Goal: Transaction & Acquisition: Purchase product/service

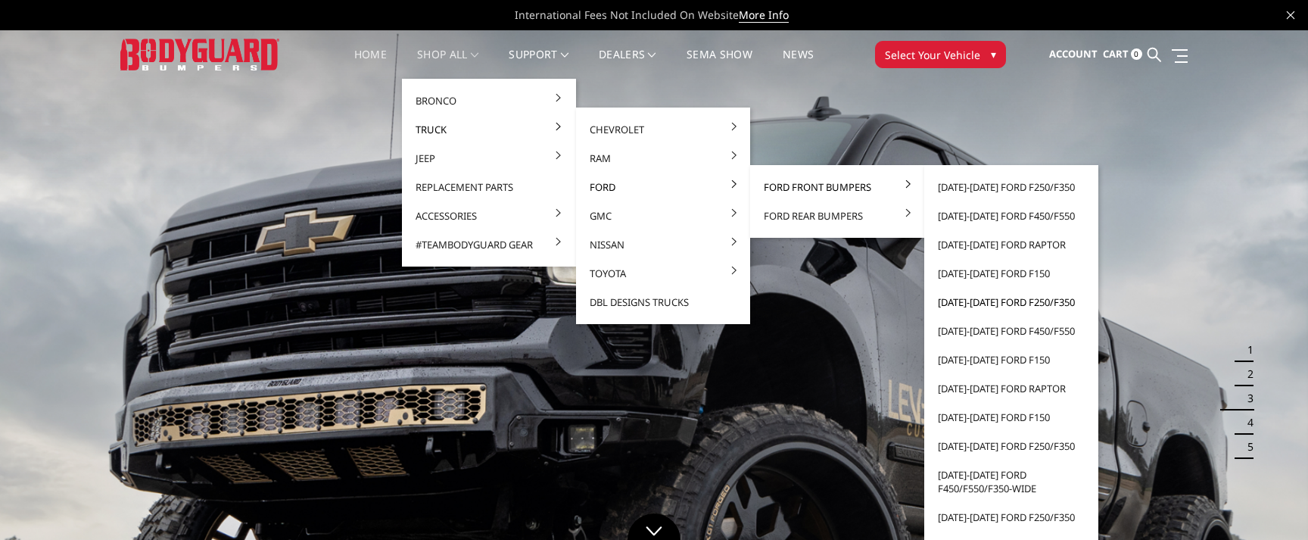
click at [962, 302] on link "[DATE]-[DATE] Ford F250/F350" at bounding box center [1012, 302] width 162 height 29
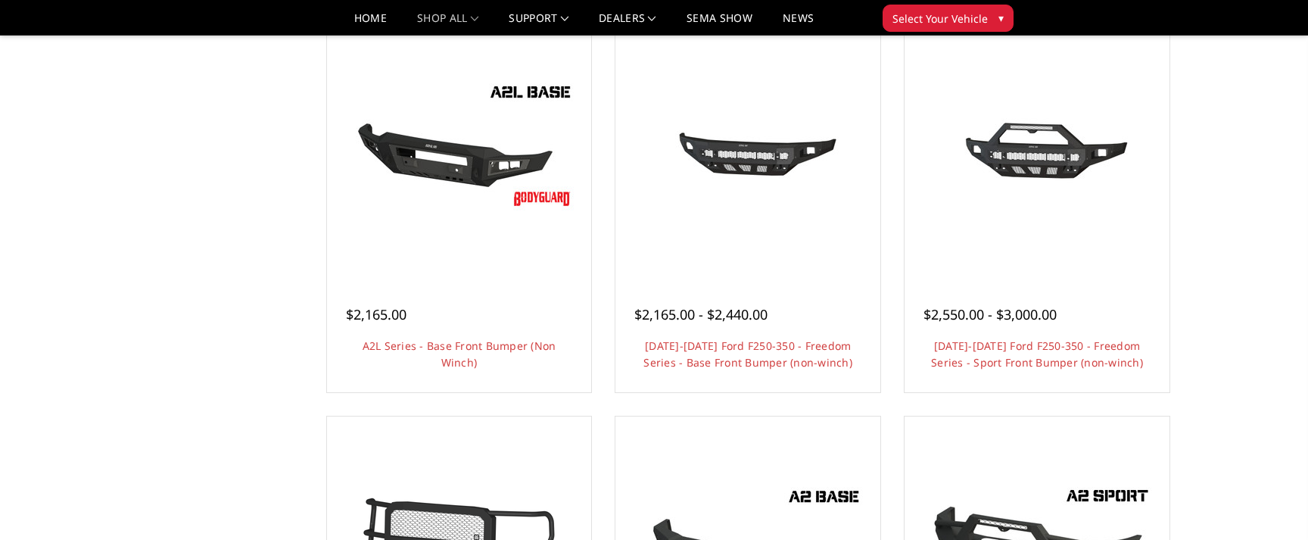
scroll to position [582, 0]
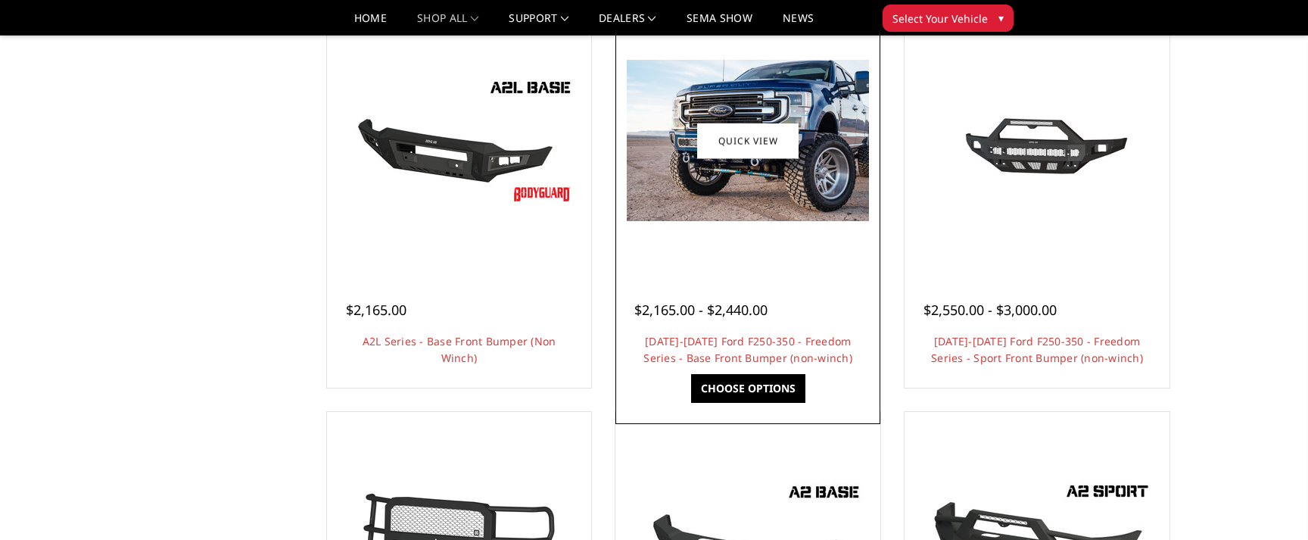
click at [781, 168] on img at bounding box center [748, 140] width 242 height 161
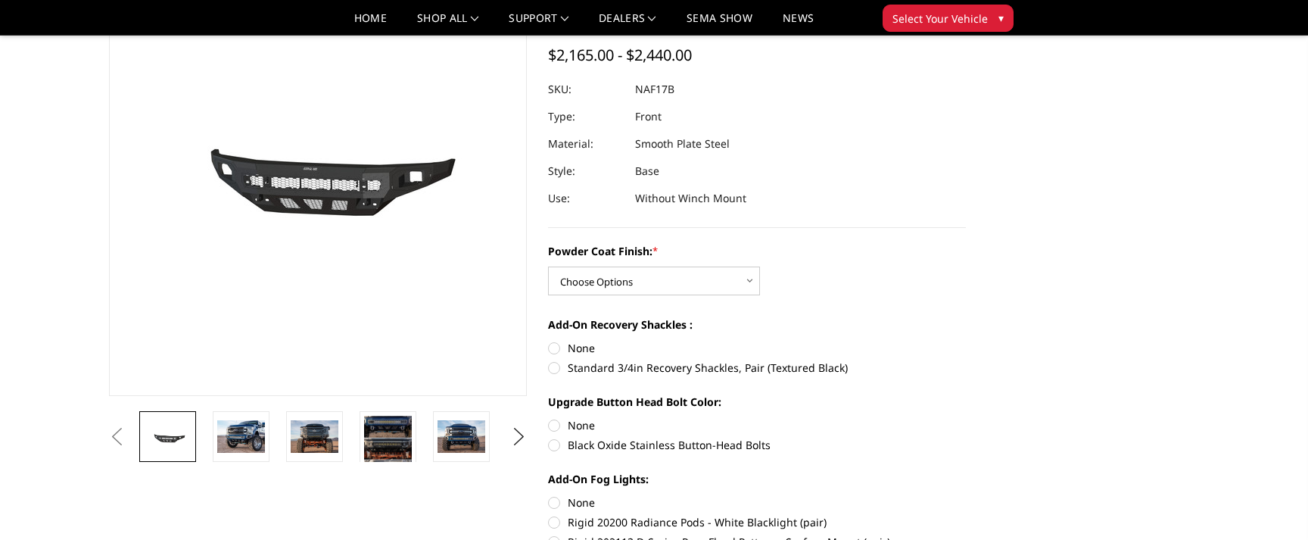
scroll to position [136, 0]
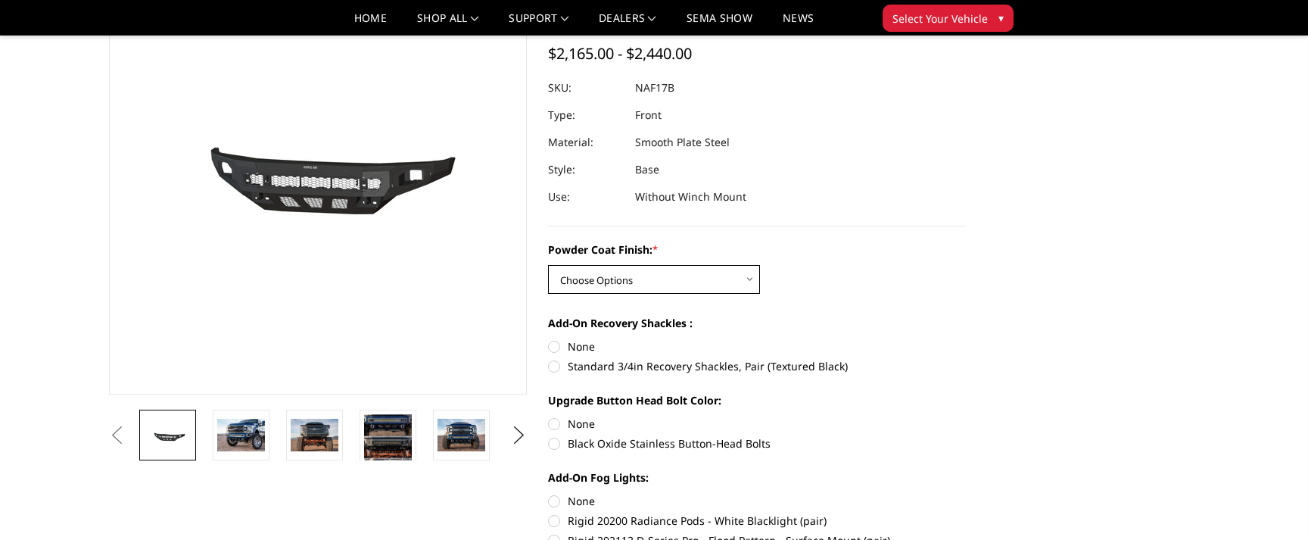
select select "3072"
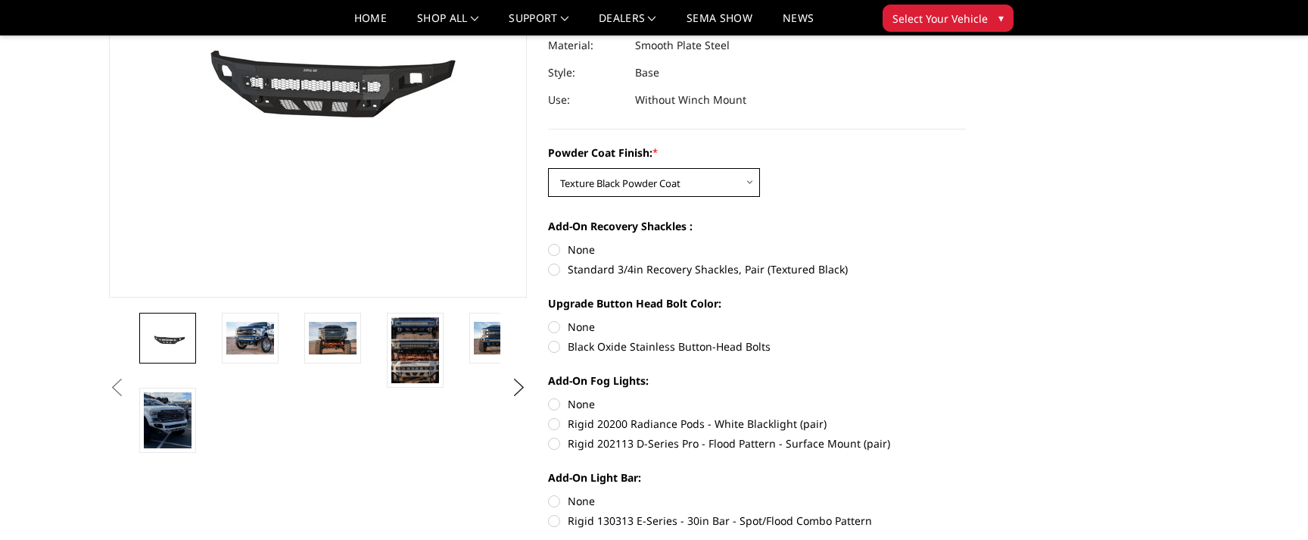
scroll to position [235, 0]
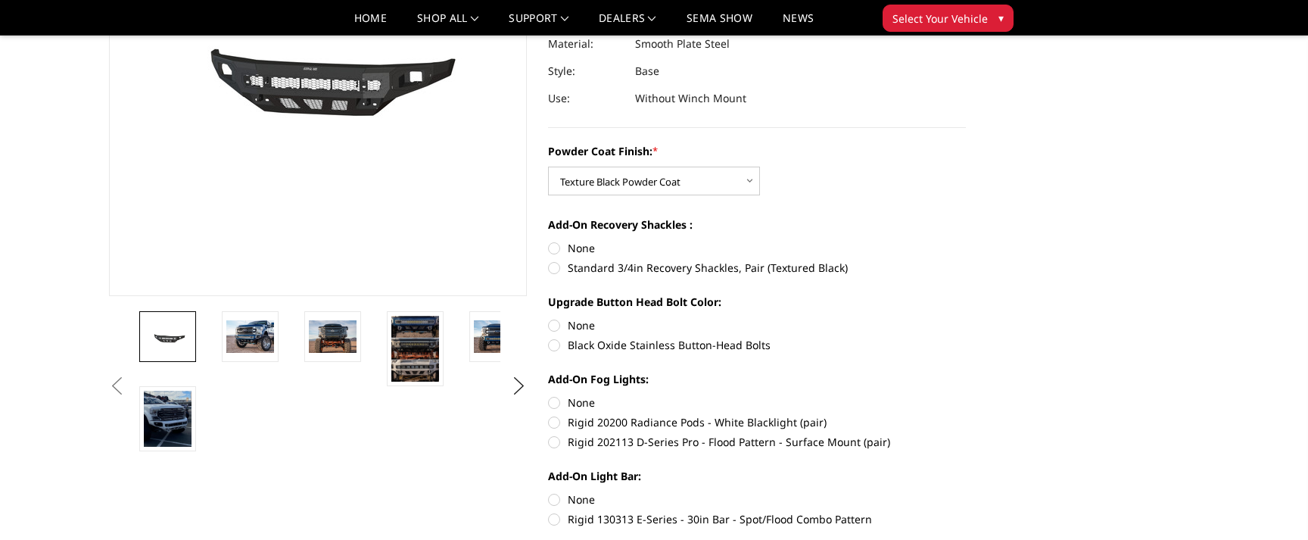
click at [558, 348] on label "Black Oxide Stainless Button-Head Bolts" at bounding box center [757, 345] width 418 height 16
click at [966, 318] on input "Black Oxide Stainless Button-Head Bolts" at bounding box center [966, 317] width 1 height 1
radio input "true"
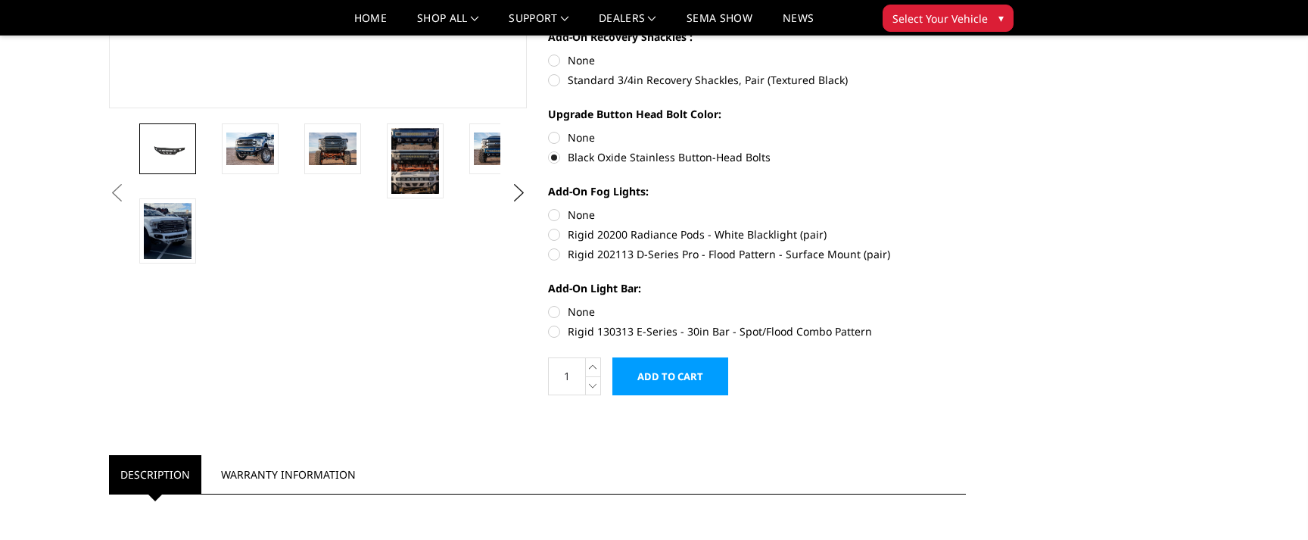
scroll to position [423, 0]
click at [555, 233] on label "Rigid 20200 Radiance Pods - White Blacklight (pair)" at bounding box center [757, 234] width 418 height 16
click at [966, 207] on input "Rigid 20200 Radiance Pods - White Blacklight (pair)" at bounding box center [966, 206] width 1 height 1
radio input "true"
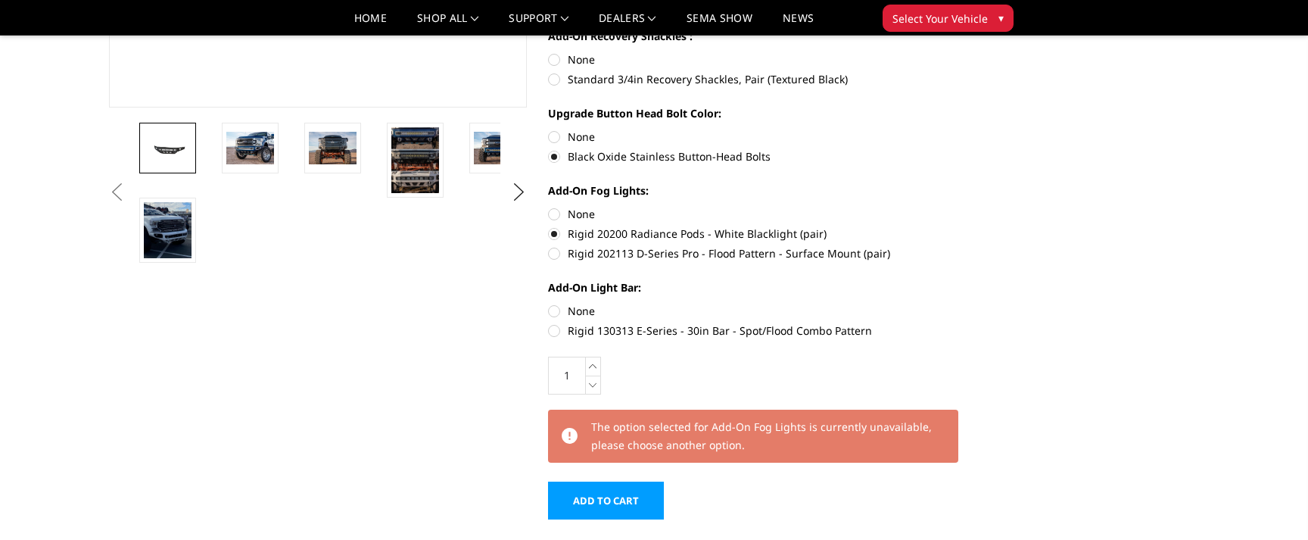
drag, startPoint x: 553, startPoint y: 333, endPoint x: 584, endPoint y: 304, distance: 42.3
click at [553, 333] on label "Rigid 130313 E-Series - 30in Bar - Spot/Flood Combo Pattern" at bounding box center [757, 331] width 418 height 16
click at [966, 304] on input "Rigid 130313 E-Series - 30in Bar - Spot/Flood Combo Pattern" at bounding box center [966, 303] width 1 height 1
radio input "true"
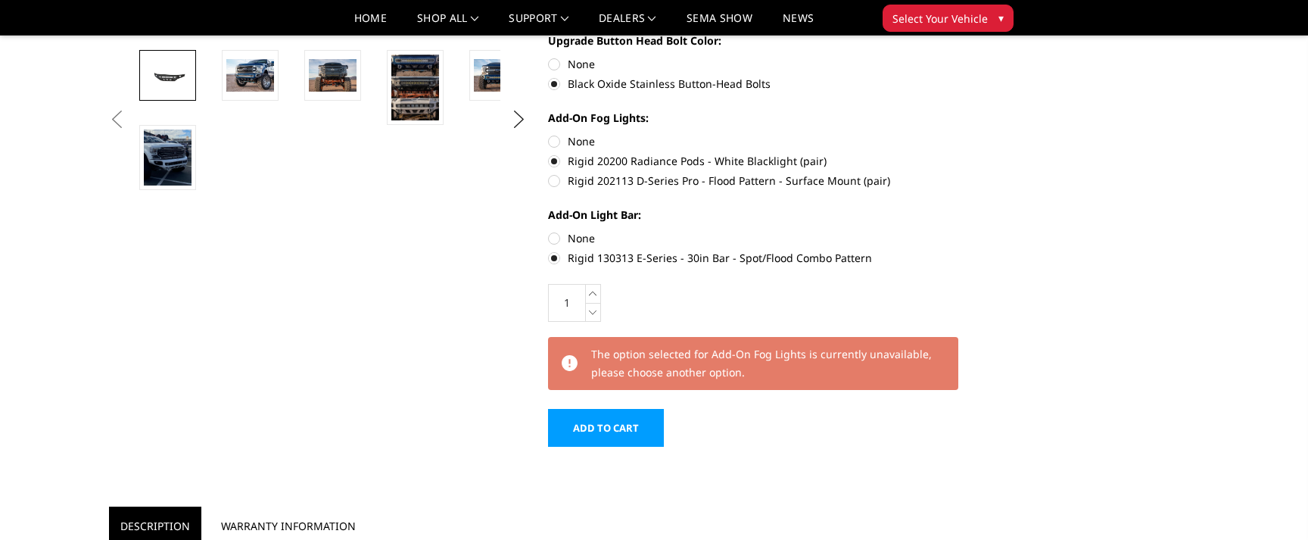
scroll to position [497, 0]
click at [555, 239] on label "None" at bounding box center [757, 237] width 418 height 16
click at [549, 230] on input "None" at bounding box center [548, 229] width 1 height 1
radio input "true"
click at [554, 138] on label "None" at bounding box center [757, 141] width 418 height 16
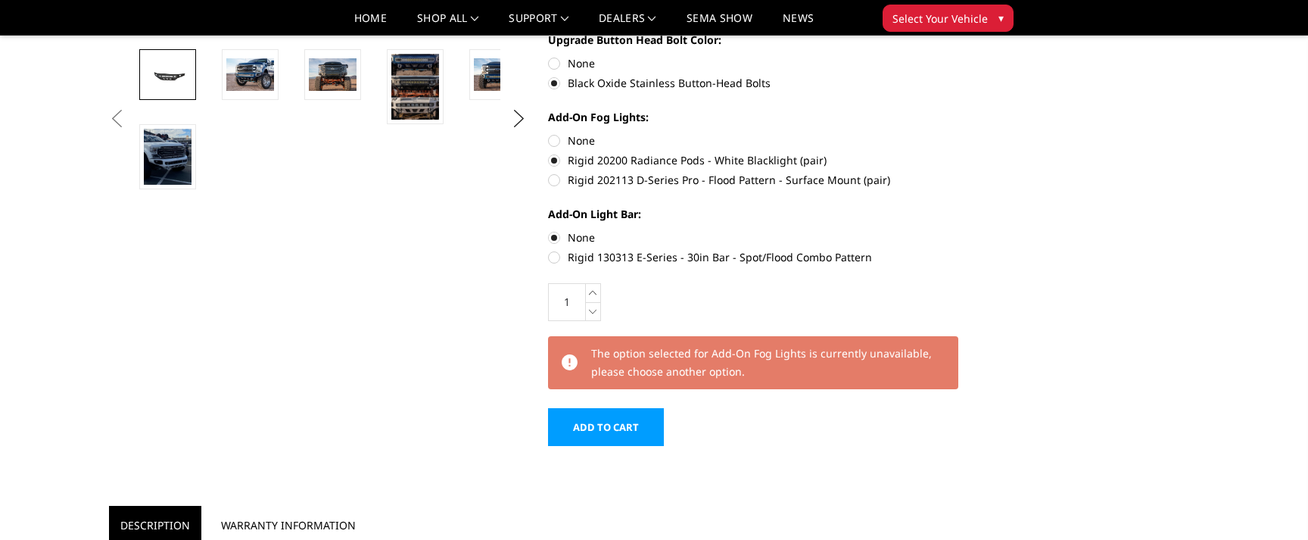
click at [549, 133] on input "None" at bounding box center [548, 133] width 1 height 1
radio input "true"
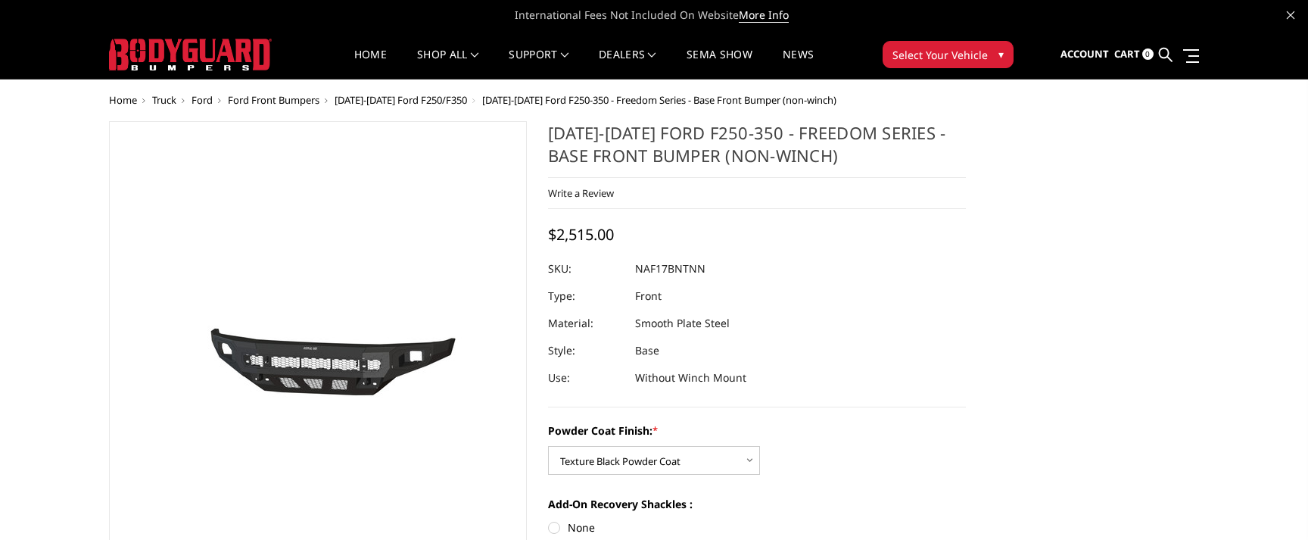
scroll to position [0, 0]
